Goal: Transaction & Acquisition: Purchase product/service

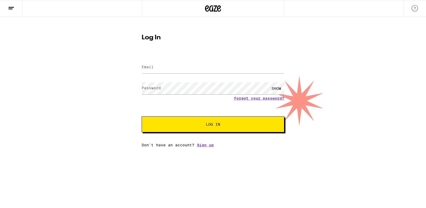
click at [218, 69] on input "Email" at bounding box center [213, 67] width 143 height 12
type input "[EMAIL_ADDRESS][DOMAIN_NAME]"
click at [203, 119] on button "Log In" at bounding box center [213, 125] width 143 height 16
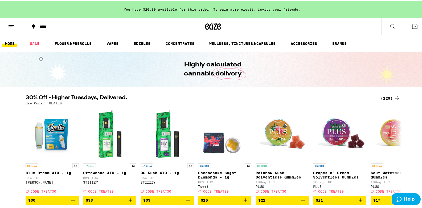
click at [392, 20] on button at bounding box center [392, 25] width 22 height 17
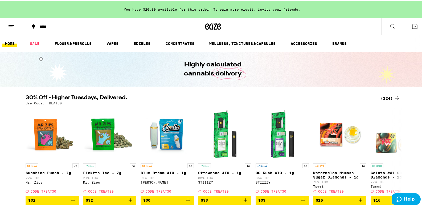
click at [388, 22] on button at bounding box center [392, 25] width 22 height 17
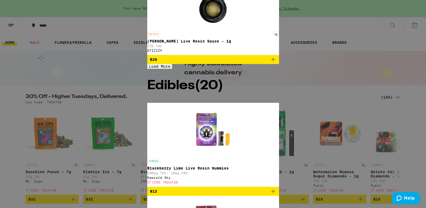
type input "live resin"
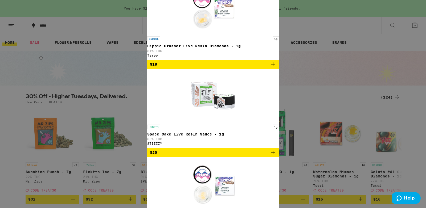
scroll to position [452, 0]
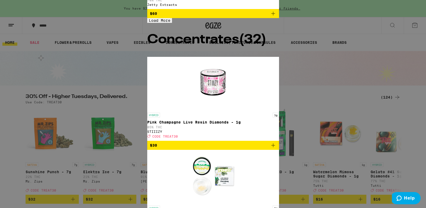
scroll to position [612, 0]
click at [147, 23] on button "Load More" at bounding box center [159, 20] width 25 height 5
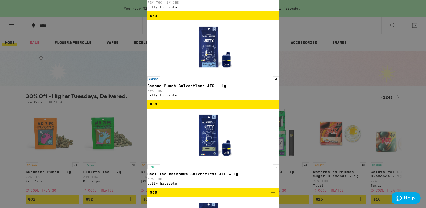
scroll to position [931, 0]
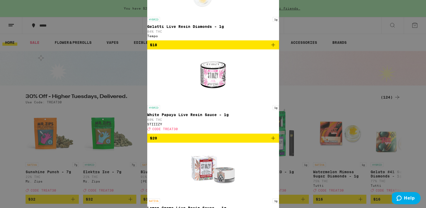
scroll to position [479, 0]
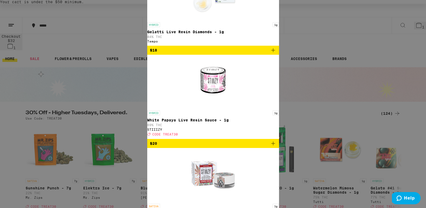
scroll to position [452, 0]
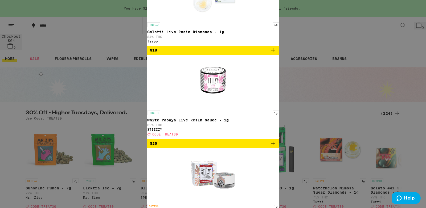
scroll to position [0, 0]
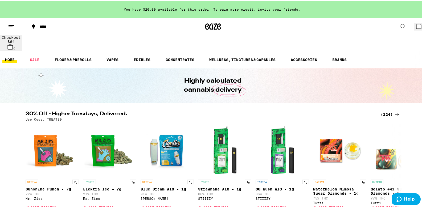
click at [415, 28] on icon at bounding box center [418, 25] width 6 height 6
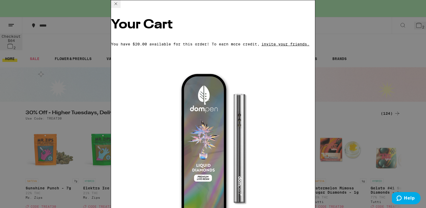
click at [117, 5] on icon at bounding box center [115, 3] width 3 height 3
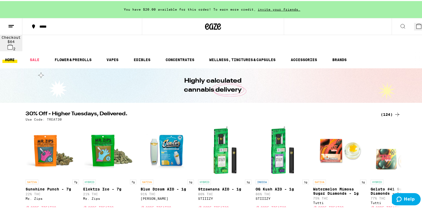
click at [399, 27] on icon at bounding box center [402, 25] width 6 height 6
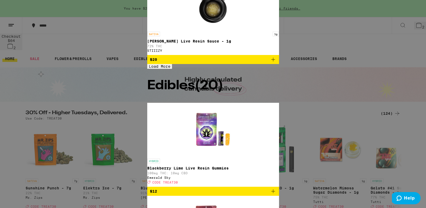
scroll to position [27, 0]
type input "live resin"
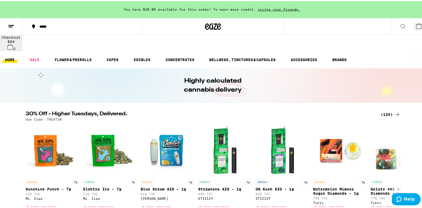
click at [414, 28] on button "3" at bounding box center [420, 26] width 12 height 8
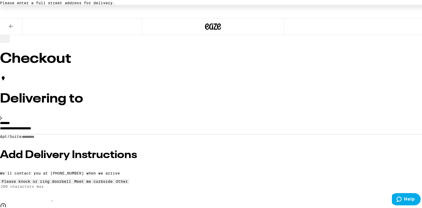
click at [128, 124] on input "**********" at bounding box center [213, 128] width 426 height 9
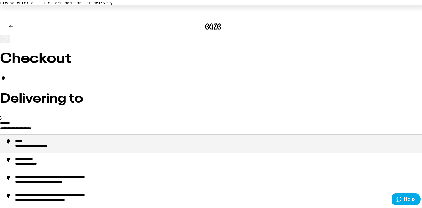
click at [128, 124] on input "**********" at bounding box center [213, 128] width 426 height 9
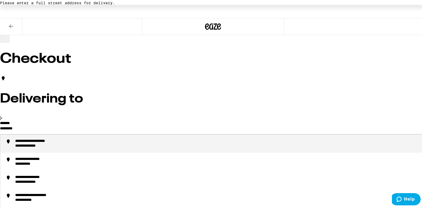
click at [68, 138] on div "**********" at bounding box center [41, 140] width 53 height 5
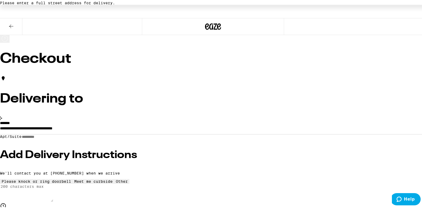
type input "**********"
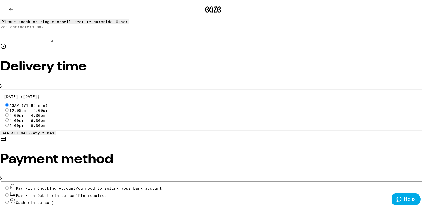
scroll to position [144, 0]
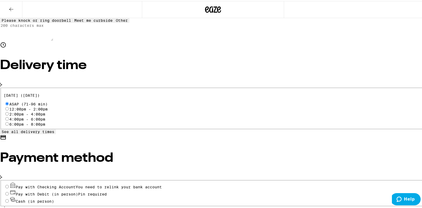
click at [64, 179] on div "Pay with Checking Account You need to relink your bank account Pay with Debit (…" at bounding box center [213, 192] width 426 height 26
click at [9, 191] on input "Pay with Debit (in person) Pin required" at bounding box center [6, 192] width 3 height 3
radio input "true"
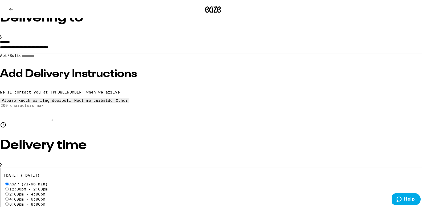
scroll to position [64, 0]
click at [91, 73] on h3 "Add Delivery Instructions" at bounding box center [213, 73] width 426 height 11
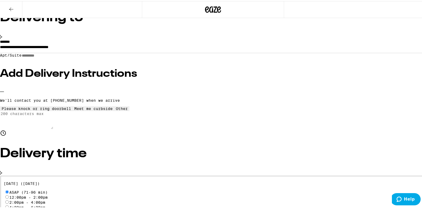
click at [97, 110] on div "Please knock or ring doorbell Meet me curbside Other" at bounding box center [213, 107] width 426 height 5
click at [116, 110] on div "Other" at bounding box center [122, 108] width 12 height 4
click at [53, 128] on textarea "Enter any other delivery instructions you want driver to know" at bounding box center [26, 119] width 53 height 18
type textarea "m"
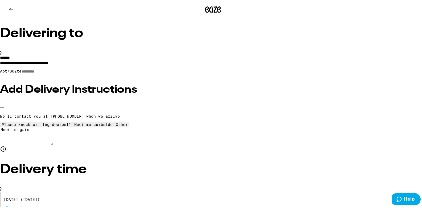
scroll to position [0, 0]
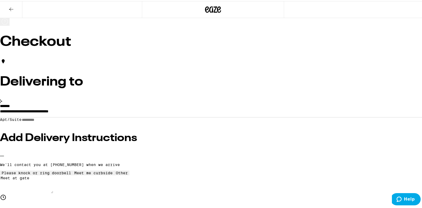
type textarea "Meet at gate"
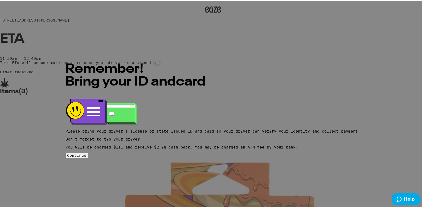
click at [88, 157] on button "Continue" at bounding box center [77, 154] width 22 height 5
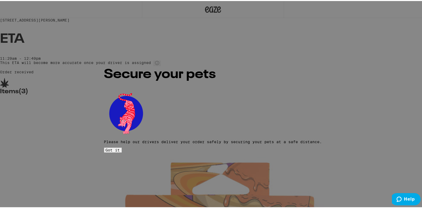
drag, startPoint x: 234, startPoint y: 157, endPoint x: 204, endPoint y: 141, distance: 33.7
click at [120, 147] on span "Got it" at bounding box center [113, 149] width 14 height 4
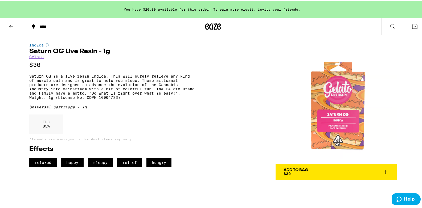
click at [385, 172] on icon at bounding box center [385, 171] width 6 height 6
